Goal: Find specific page/section: Locate a particular part of the current website

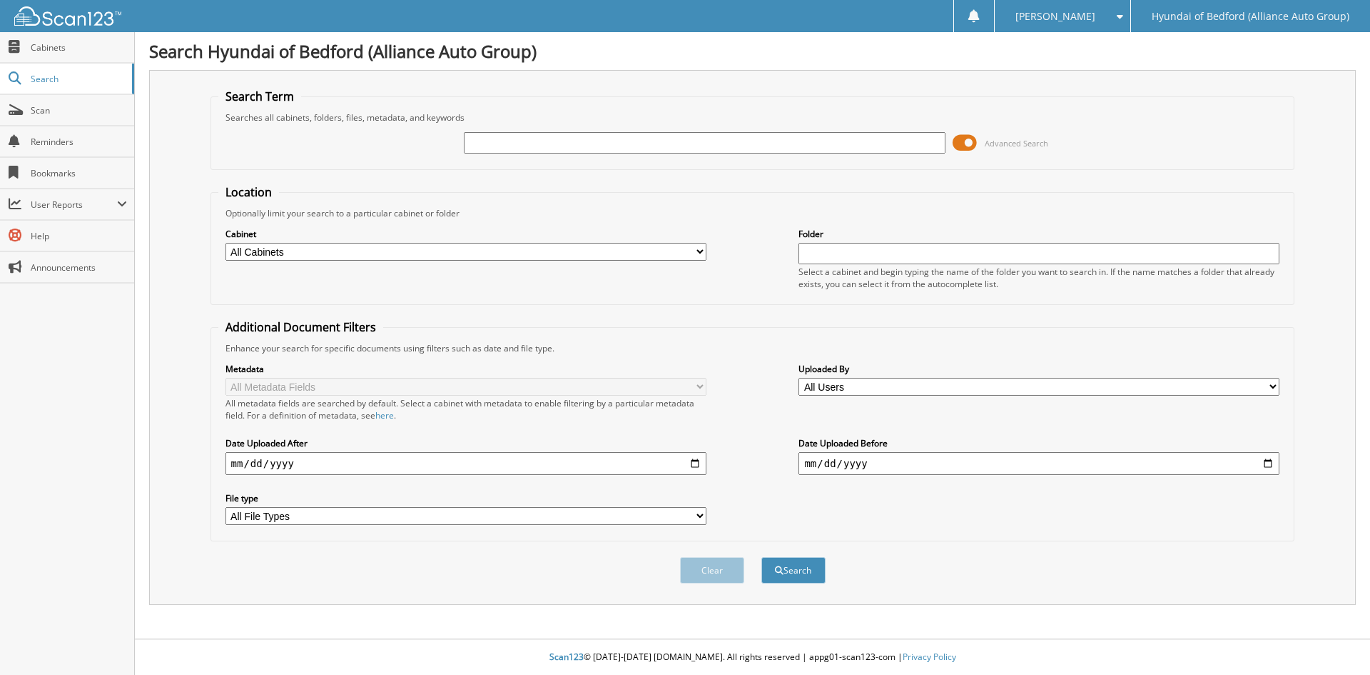
click at [522, 142] on input "text" at bounding box center [704, 142] width 481 height 21
click at [582, 136] on input "text" at bounding box center [704, 142] width 481 height 21
type input "149041"
click at [762, 557] on button "Search" at bounding box center [794, 570] width 64 height 26
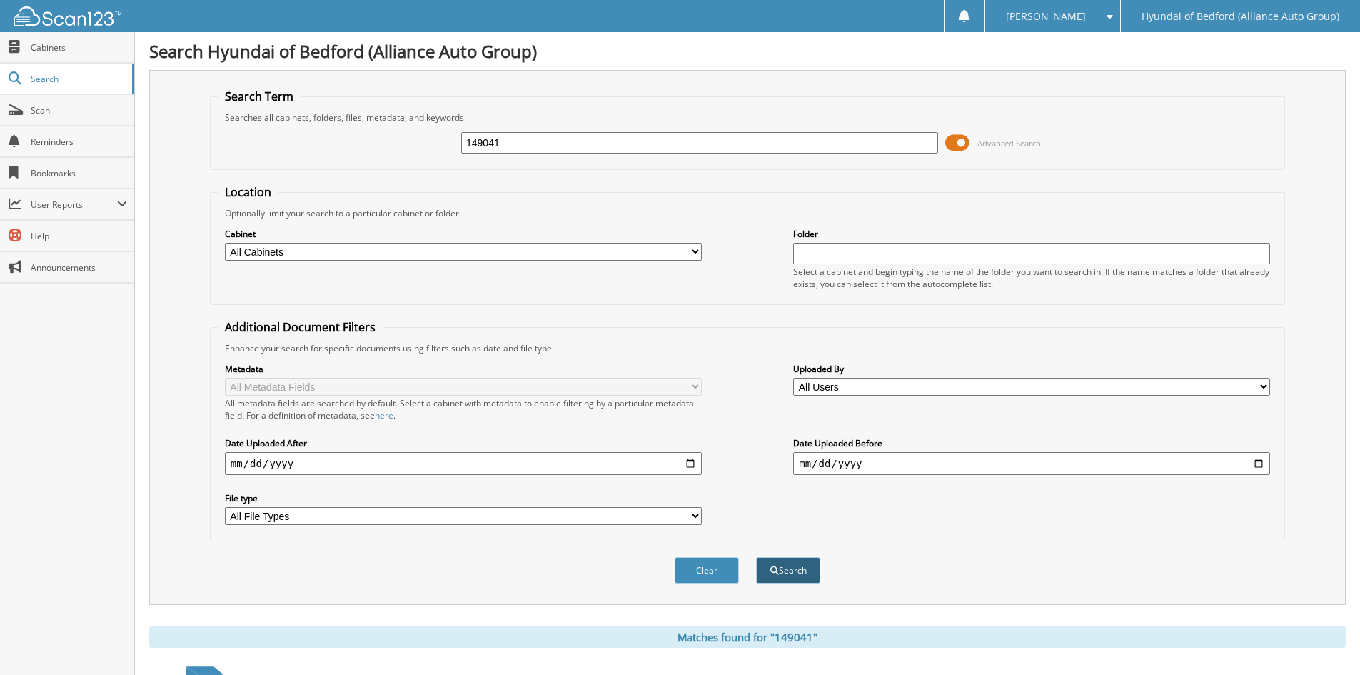
click at [784, 571] on button "Search" at bounding box center [788, 570] width 64 height 26
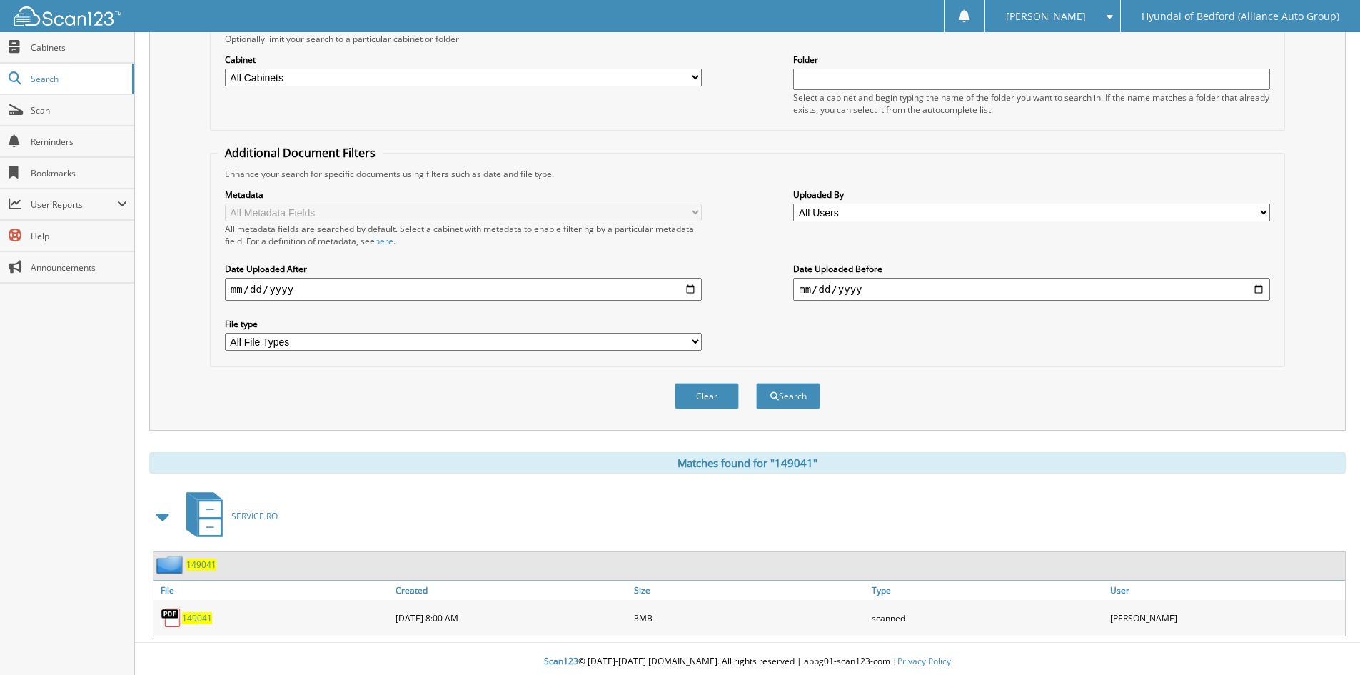
scroll to position [179, 0]
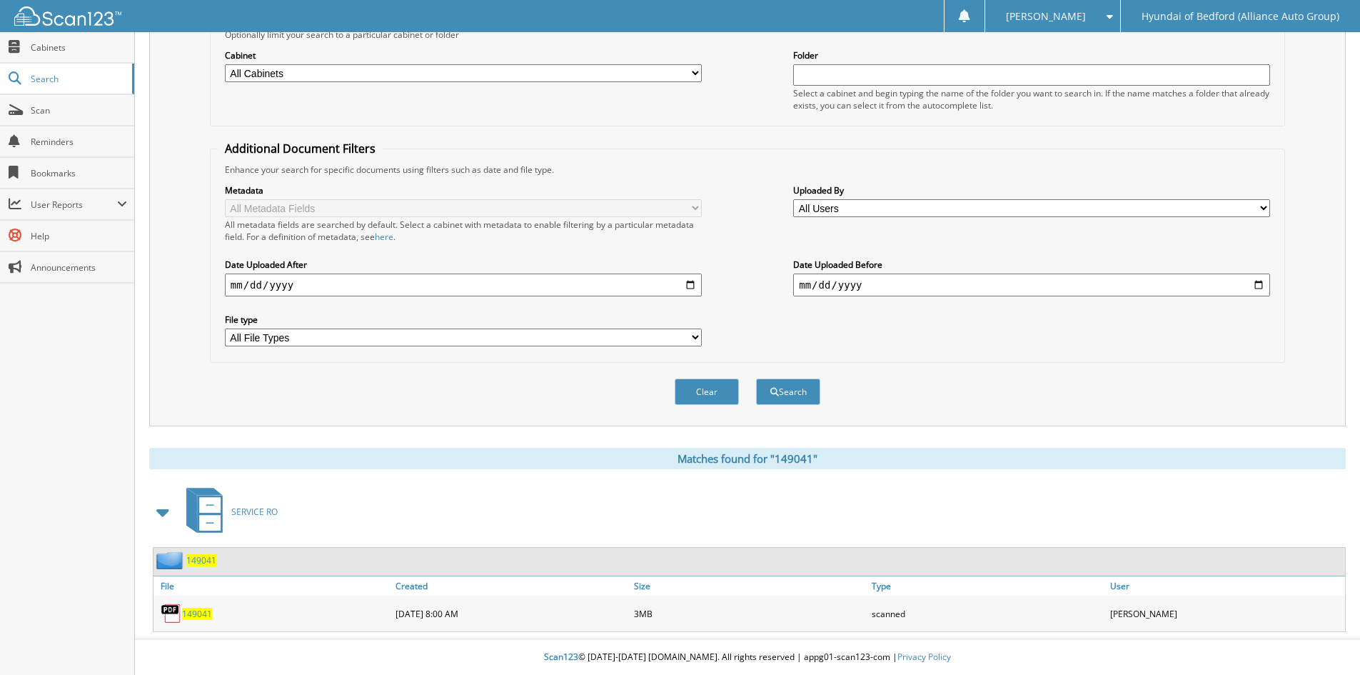
click at [193, 616] on span "149041" at bounding box center [197, 613] width 30 height 12
